Goal: Task Accomplishment & Management: Use online tool/utility

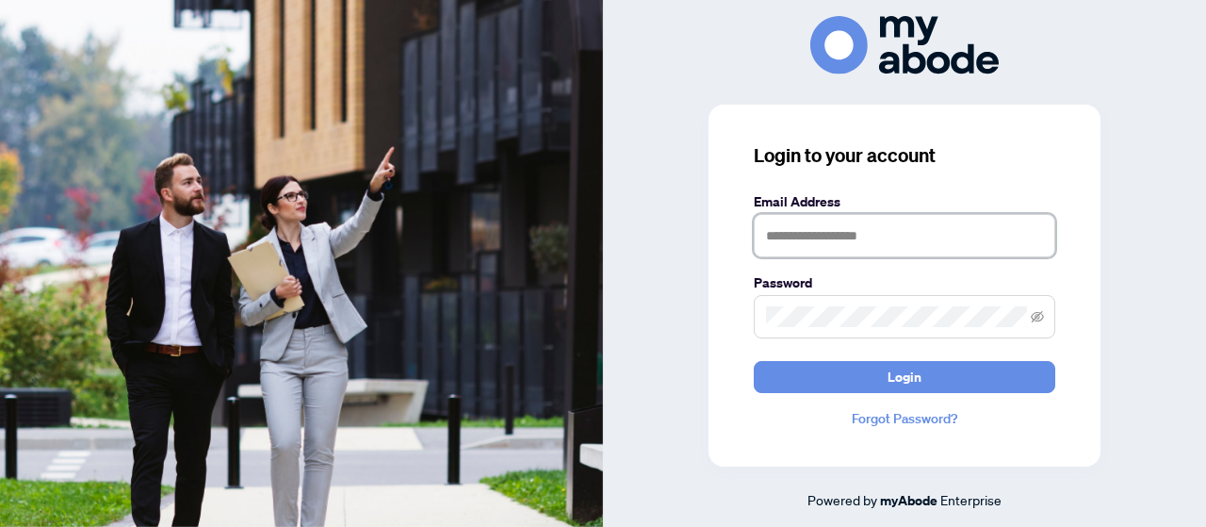
click at [848, 238] on input "text" at bounding box center [904, 235] width 301 height 43
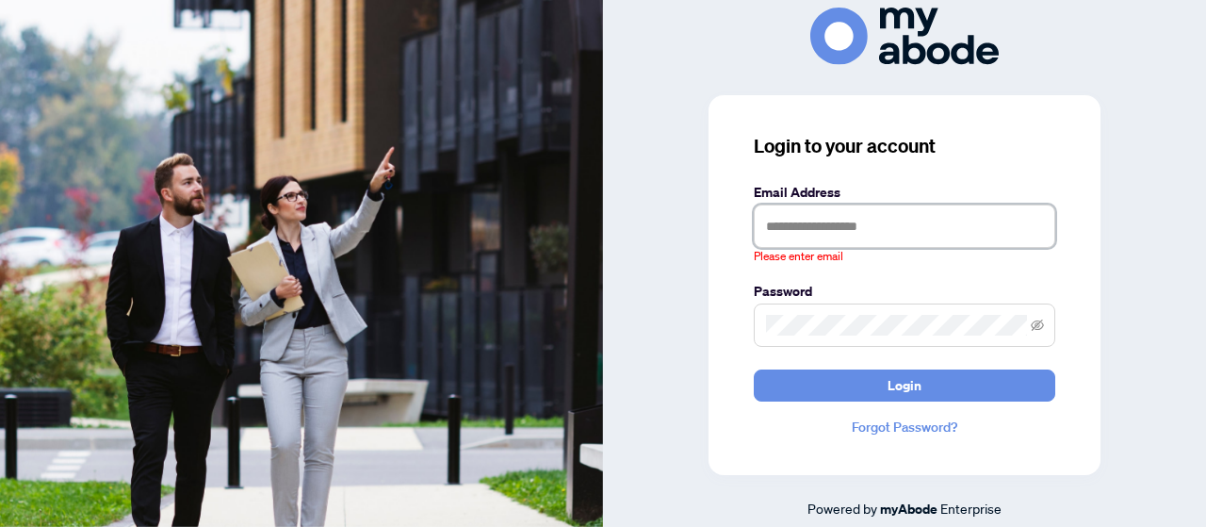
click at [906, 223] on input "text" at bounding box center [904, 225] width 301 height 43
drag, startPoint x: 907, startPoint y: 223, endPoint x: 762, endPoint y: 226, distance: 145.1
click at [762, 226] on input "text" at bounding box center [904, 225] width 301 height 43
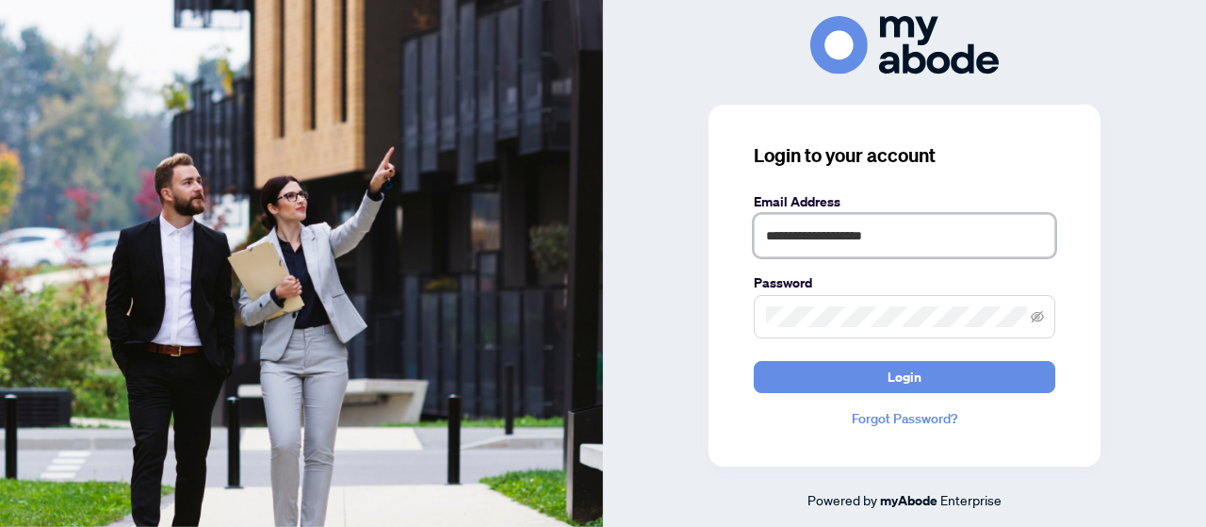
type input "**********"
click at [1040, 313] on icon "eye-invisible" at bounding box center [1036, 316] width 13 height 13
click at [909, 374] on span "Login" at bounding box center [904, 377] width 34 height 30
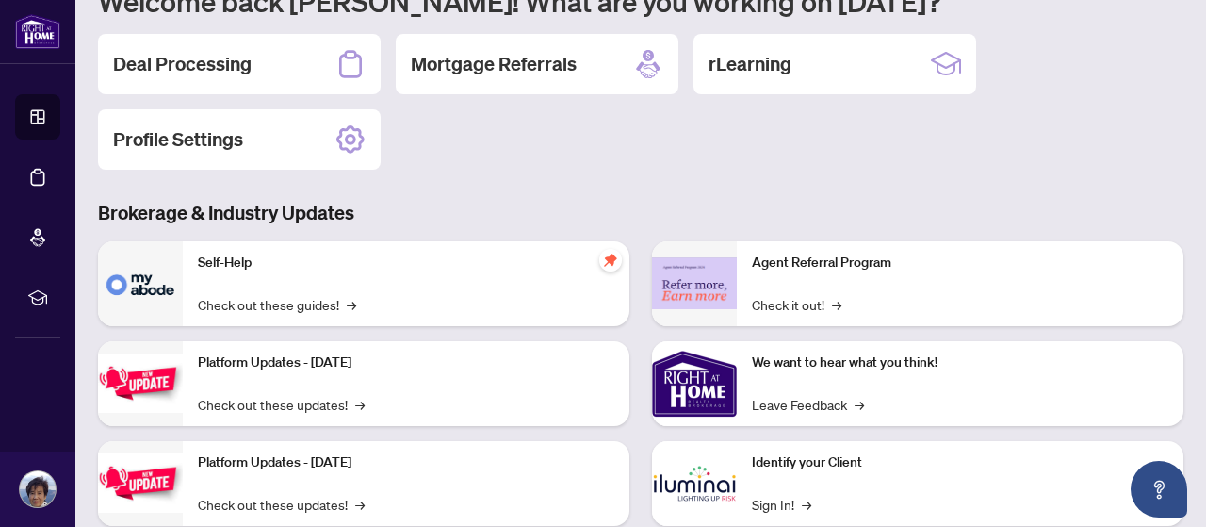
scroll to position [94, 0]
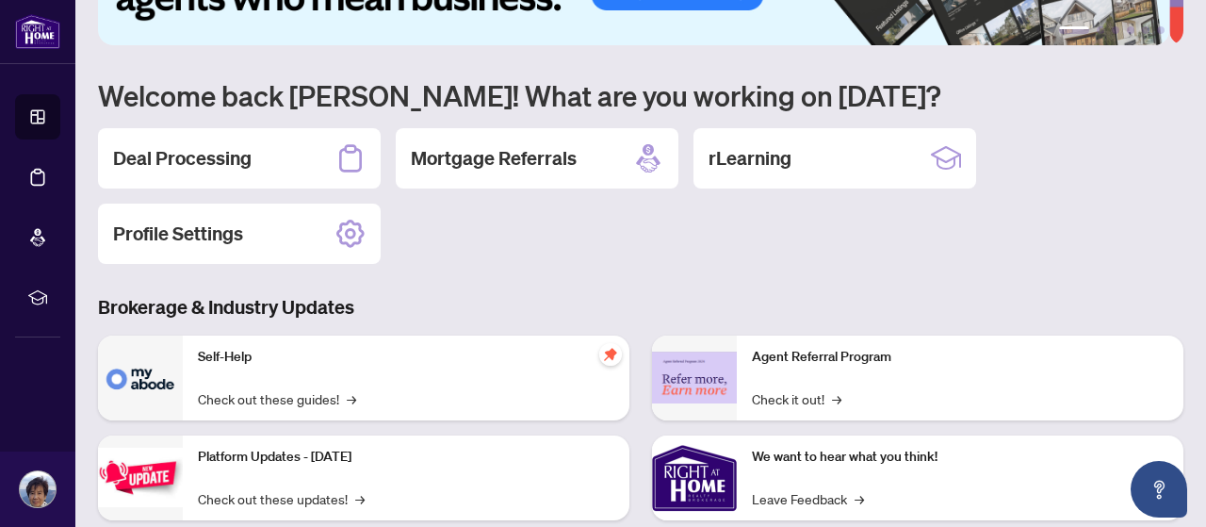
click at [173, 150] on h2 "Deal Processing" at bounding box center [182, 158] width 138 height 26
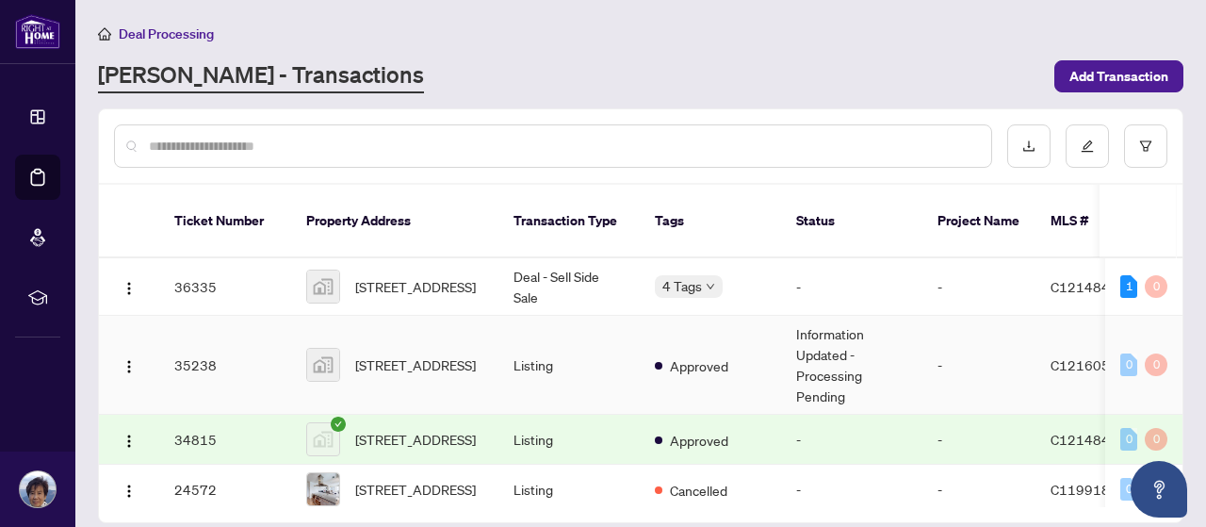
click at [819, 316] on td "Information Updated - Processing Pending" at bounding box center [851, 365] width 141 height 99
